Goal: Navigation & Orientation: Understand site structure

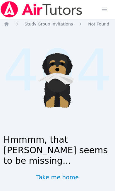
click at [55, 175] on link "Take me home" at bounding box center [57, 177] width 43 height 8
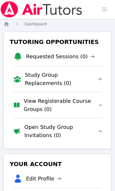
click at [1, 23] on div "Home Sessions Study Groups Students Messages Open user menu [PERSON_NAME] Open …" at bounding box center [57, 158] width 115 height 316
click at [2, 23] on div "Home Sessions Study Groups Students Messages Open user menu [PERSON_NAME] Open …" at bounding box center [57, 158] width 115 height 316
click at [104, 12] on span "button" at bounding box center [104, 9] width 13 height 13
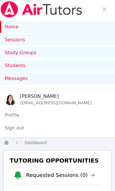
click at [11, 50] on link "Study Groups" at bounding box center [57, 53] width 115 height 12
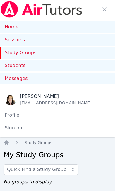
click at [13, 42] on link "Sessions" at bounding box center [57, 40] width 115 height 12
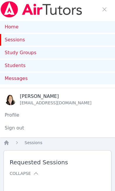
click at [12, 65] on link "Students" at bounding box center [57, 66] width 115 height 12
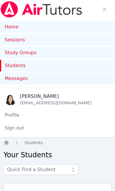
click at [17, 80] on span "Messages" at bounding box center [16, 78] width 23 height 7
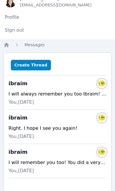
scroll to position [112, 0]
